Goal: Transaction & Acquisition: Purchase product/service

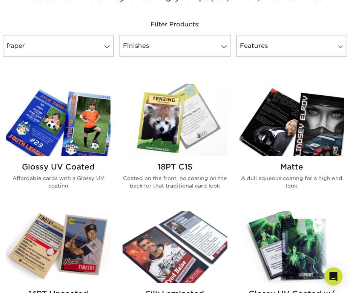
scroll to position [287, 0]
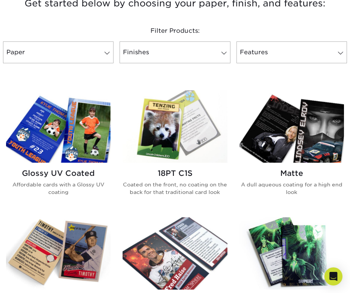
click at [89, 146] on img at bounding box center [58, 126] width 104 height 72
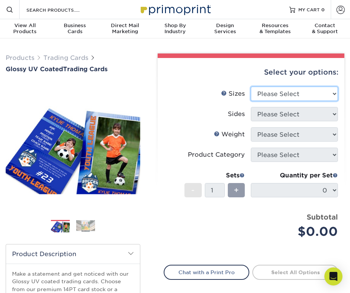
click at [260, 89] on select "Please Select 2.5" x 3.5"" at bounding box center [294, 94] width 87 height 14
select select "2.50x3.50"
click at [251, 87] on select "Please Select 2.5" x 3.5"" at bounding box center [294, 94] width 87 height 14
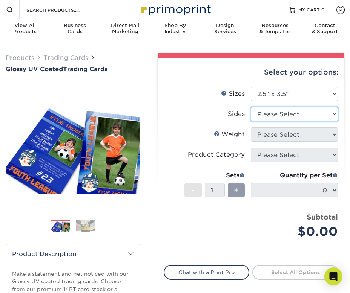
click at [269, 112] on select "Please Select Print Both Sides Print Front Only" at bounding box center [294, 114] width 87 height 14
select select "13abbda7-1d64-4f25-8bb2-c179b224825d"
click at [251, 107] on select "Please Select Print Both Sides Print Front Only" at bounding box center [294, 114] width 87 height 14
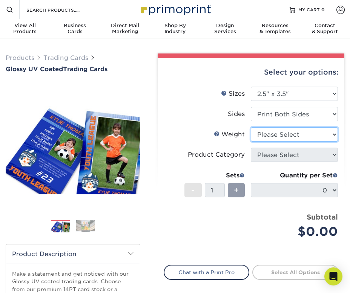
click at [279, 141] on select "Please Select 16PT 14PT 18PT C1S" at bounding box center [294, 134] width 87 height 14
select select "16PT"
click at [251, 127] on select "Please Select 16PT 14PT 18PT C1S" at bounding box center [294, 134] width 87 height 14
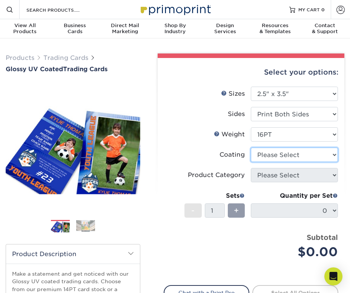
click at [279, 158] on select at bounding box center [294, 155] width 87 height 14
select select "ae367451-b2b8-45df-a344-0f05b6a12993"
click at [251, 148] on select at bounding box center [294, 155] width 87 height 14
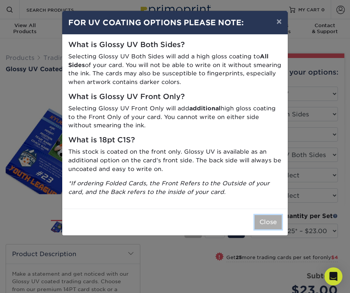
click at [271, 225] on button "Close" at bounding box center [267, 222] width 27 height 14
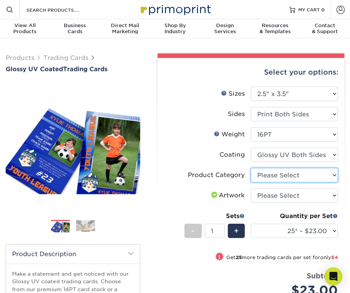
click at [268, 176] on select "Please Select Trading Cards" at bounding box center [294, 175] width 87 height 14
select select "c2f9bce9-36c2-409d-b101-c29d9d031e18"
click at [251, 168] on select "Please Select Trading Cards" at bounding box center [294, 175] width 87 height 14
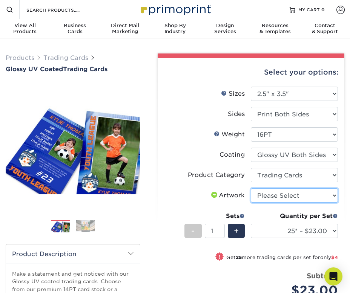
click at [269, 195] on select "Please Select I will upload files I need a design - $100" at bounding box center [294, 195] width 87 height 14
select select "upload"
click at [251, 188] on select "Please Select I will upload files I need a design - $100" at bounding box center [294, 195] width 87 height 14
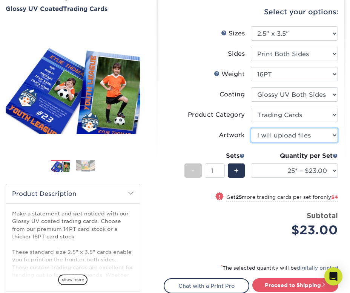
scroll to position [63, 0]
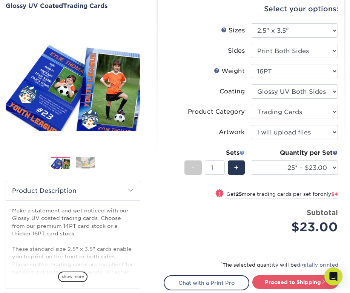
click at [242, 153] on span at bounding box center [241, 152] width 5 height 5
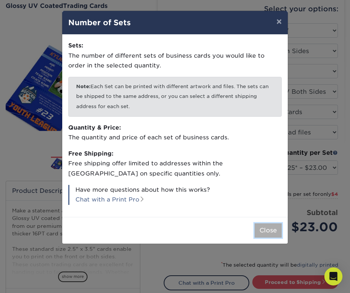
click at [276, 233] on button "Close" at bounding box center [267, 230] width 27 height 14
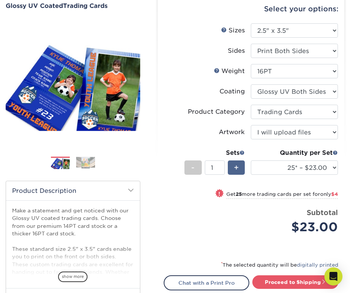
click at [236, 168] on span "+" at bounding box center [236, 167] width 5 height 11
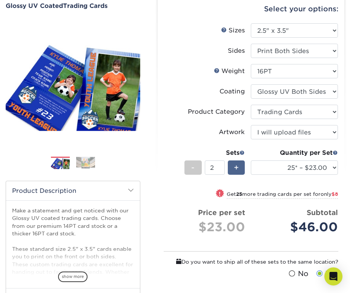
click at [236, 168] on span "+" at bounding box center [236, 167] width 5 height 11
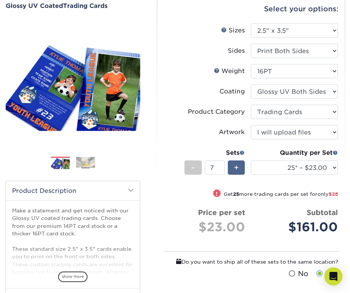
click at [236, 168] on span "+" at bounding box center [236, 167] width 5 height 11
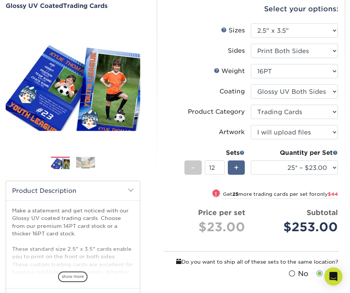
click at [236, 168] on span "+" at bounding box center [236, 167] width 5 height 11
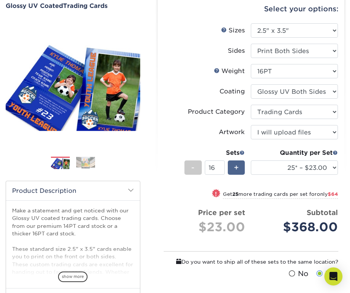
type input "17"
click at [234, 194] on strong "25" at bounding box center [236, 194] width 6 height 6
select select "50* – $27.00"
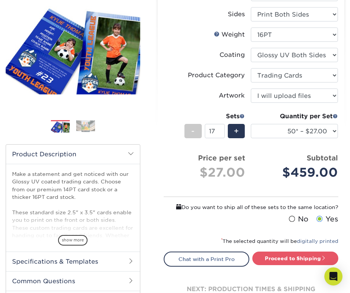
scroll to position [101, 0]
